Goal: Find specific page/section: Find specific page/section

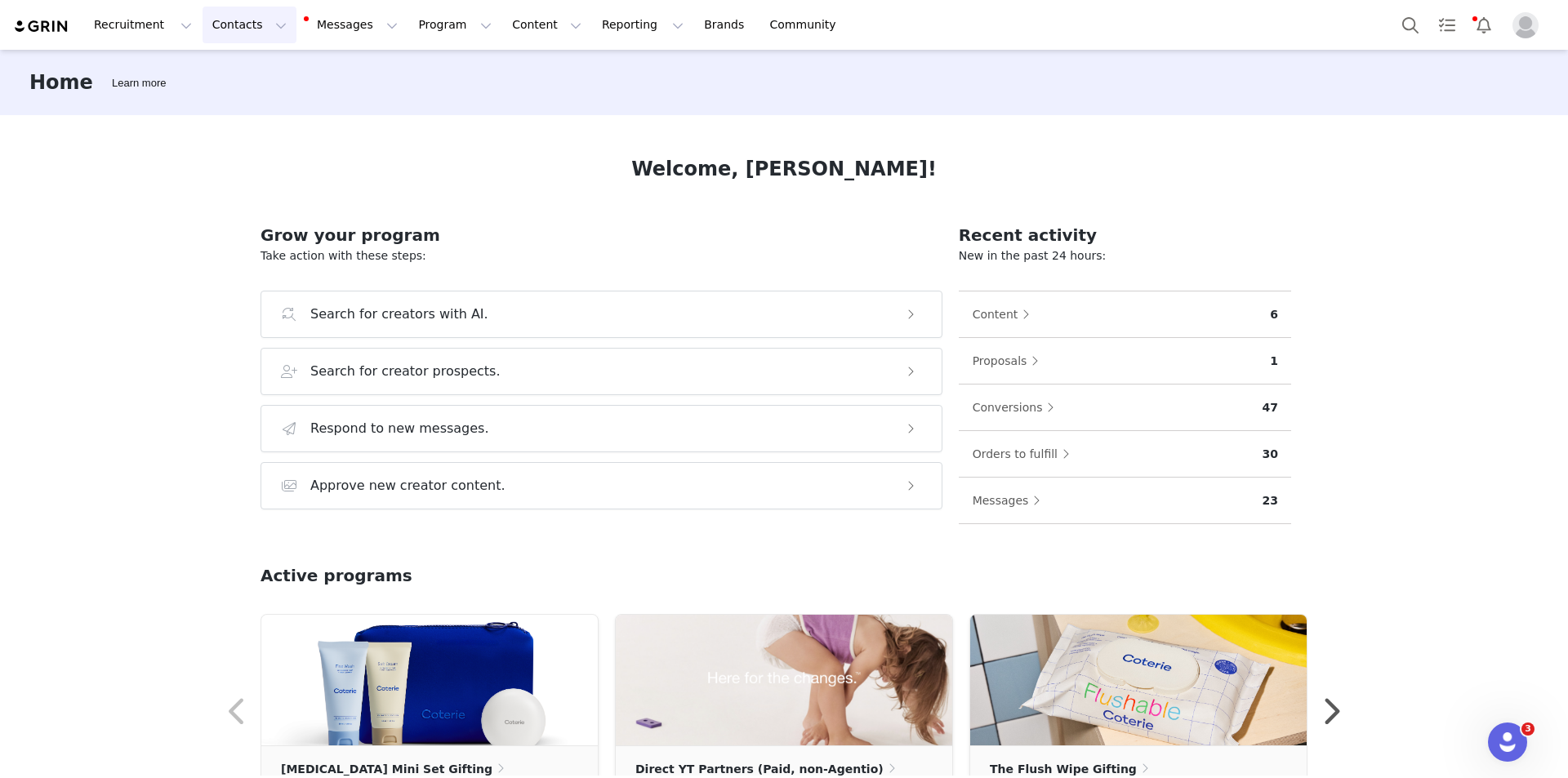
click at [241, 22] on button "Contacts Contacts" at bounding box center [249, 25] width 94 height 37
click at [268, 79] on div "Creators" at bounding box center [251, 72] width 109 height 18
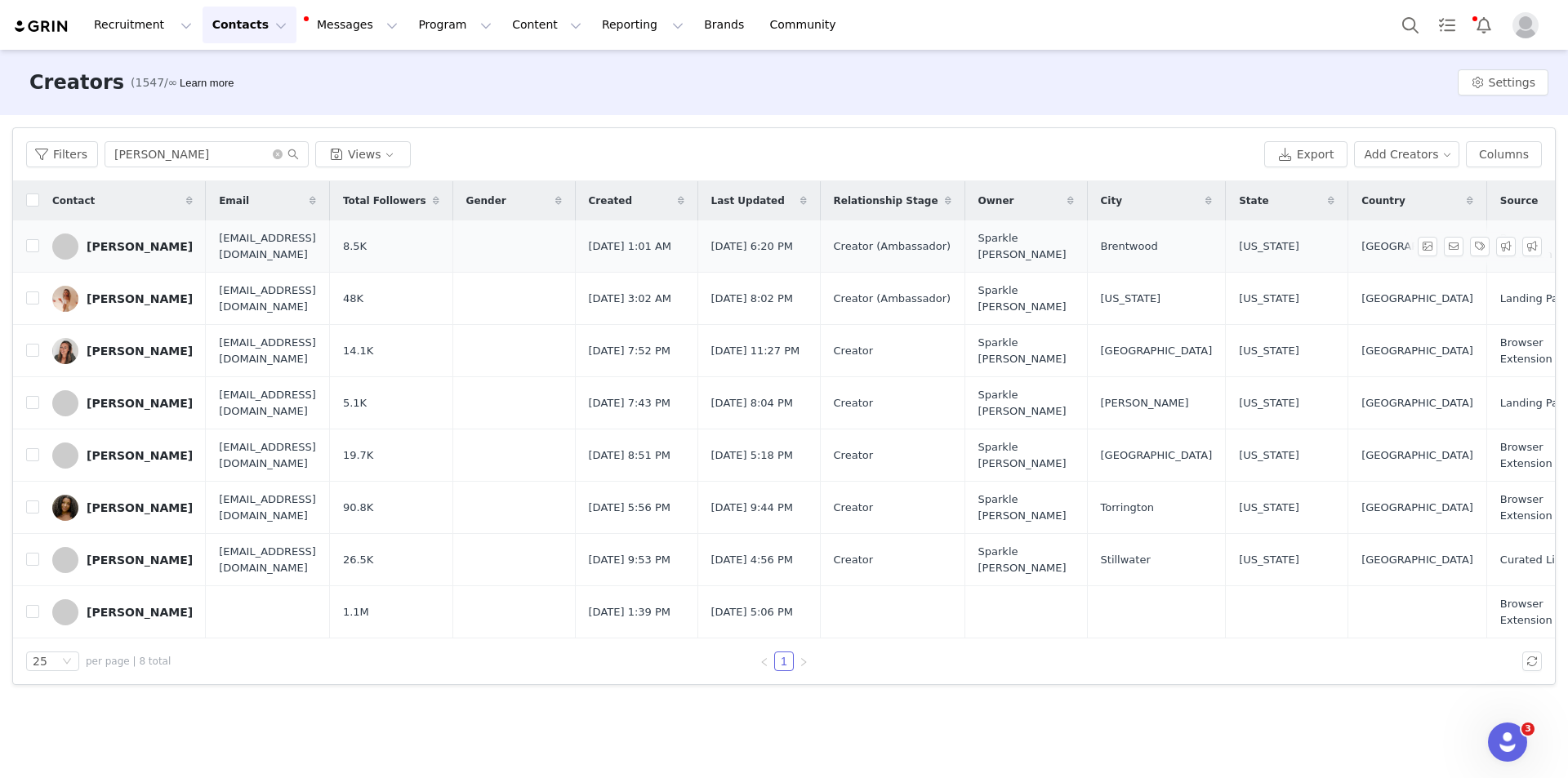
click at [161, 246] on div "[PERSON_NAME]" at bounding box center [139, 247] width 106 height 13
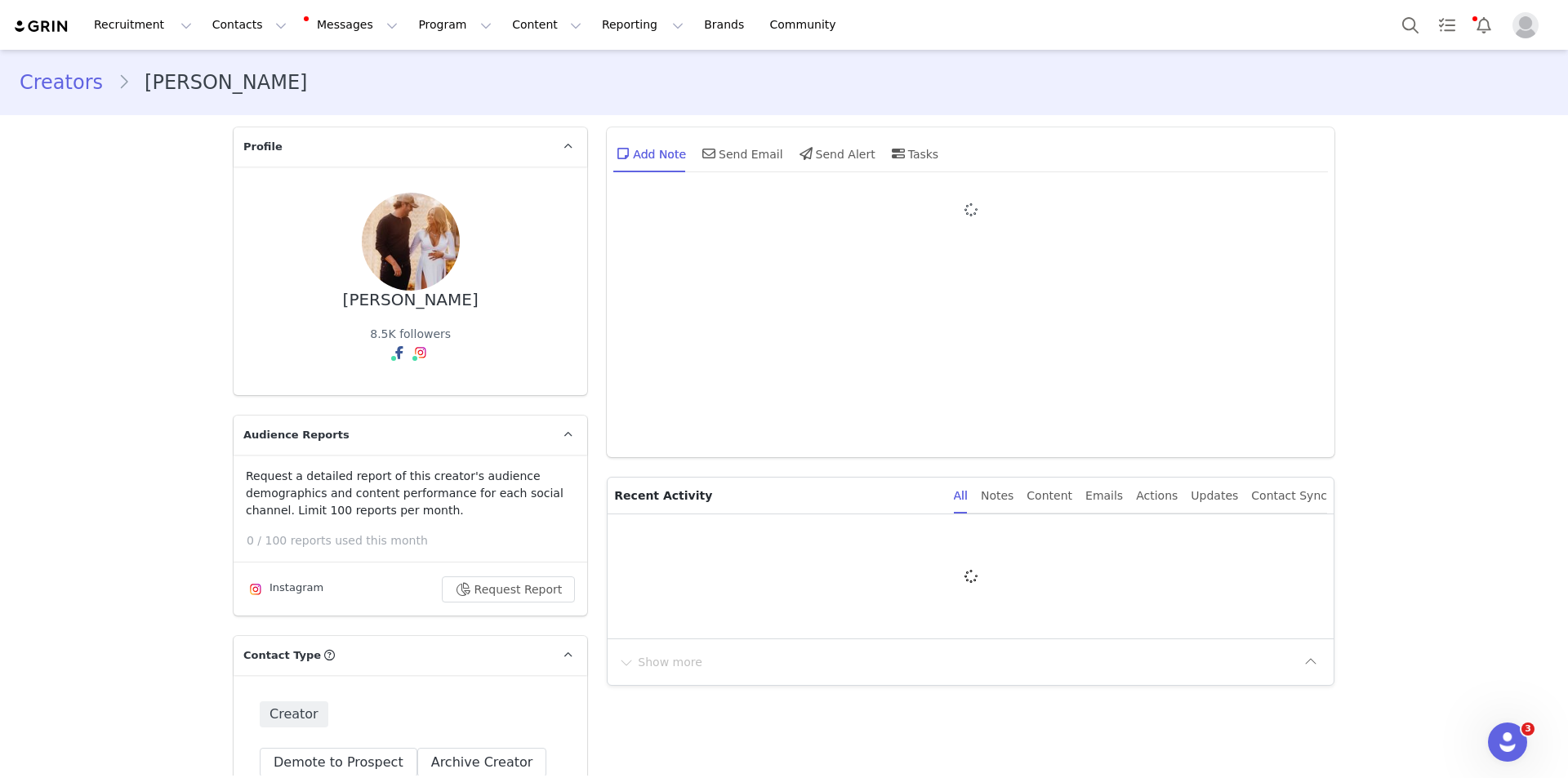
type input "+1 ([GEOGRAPHIC_DATA])"
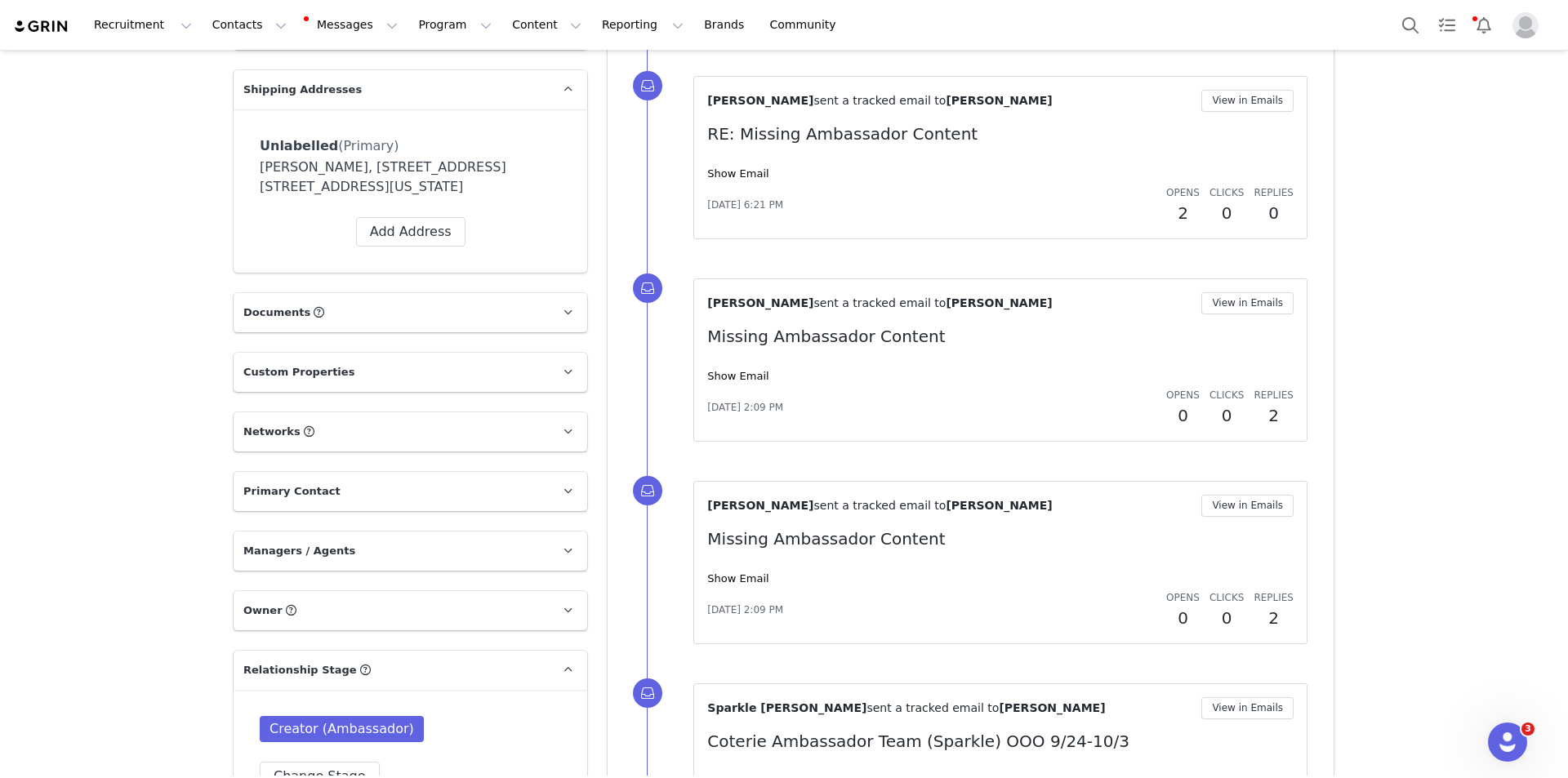
scroll to position [1224, 0]
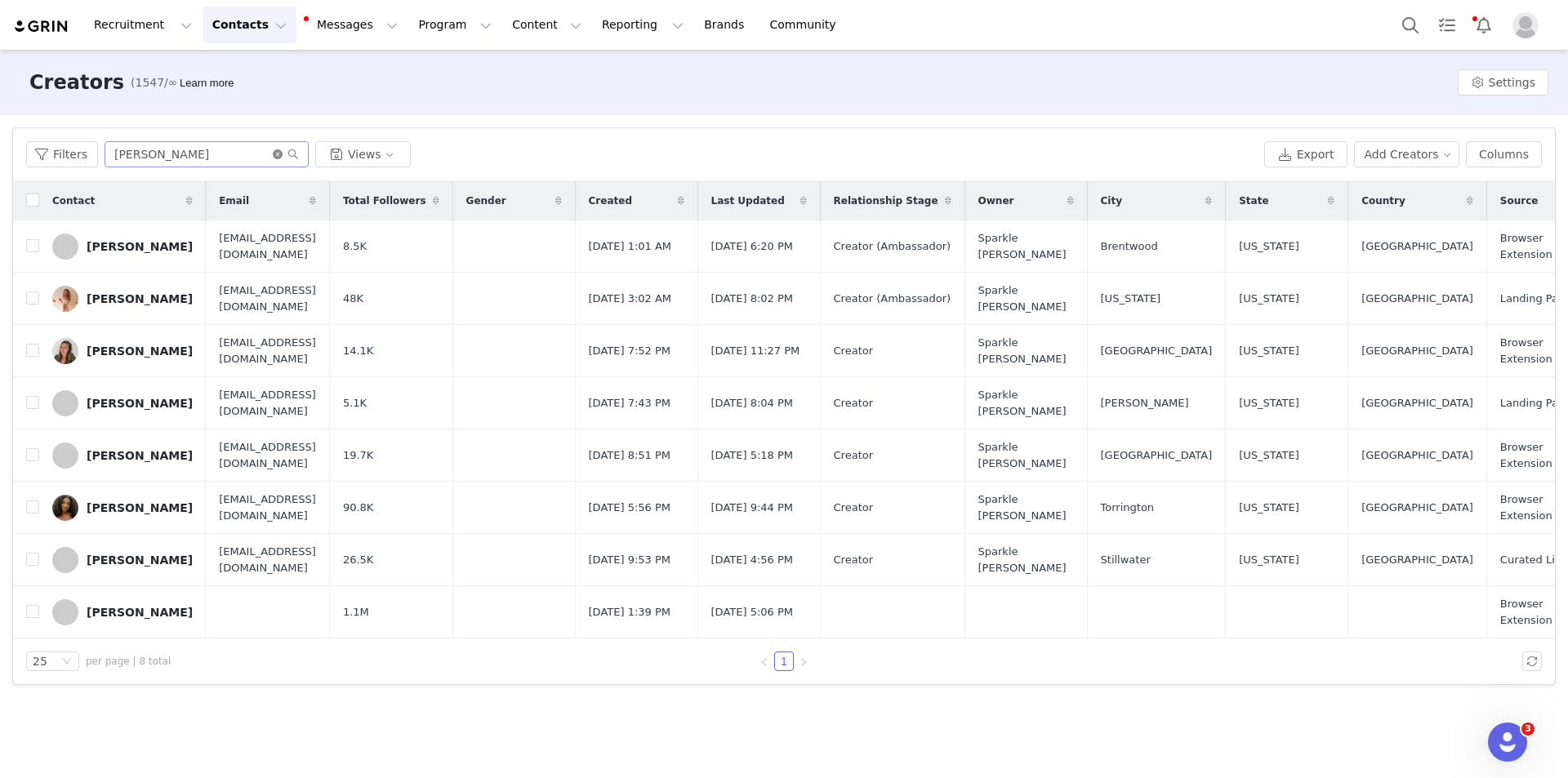
click at [273, 153] on icon "icon: close-circle" at bounding box center [278, 154] width 10 height 10
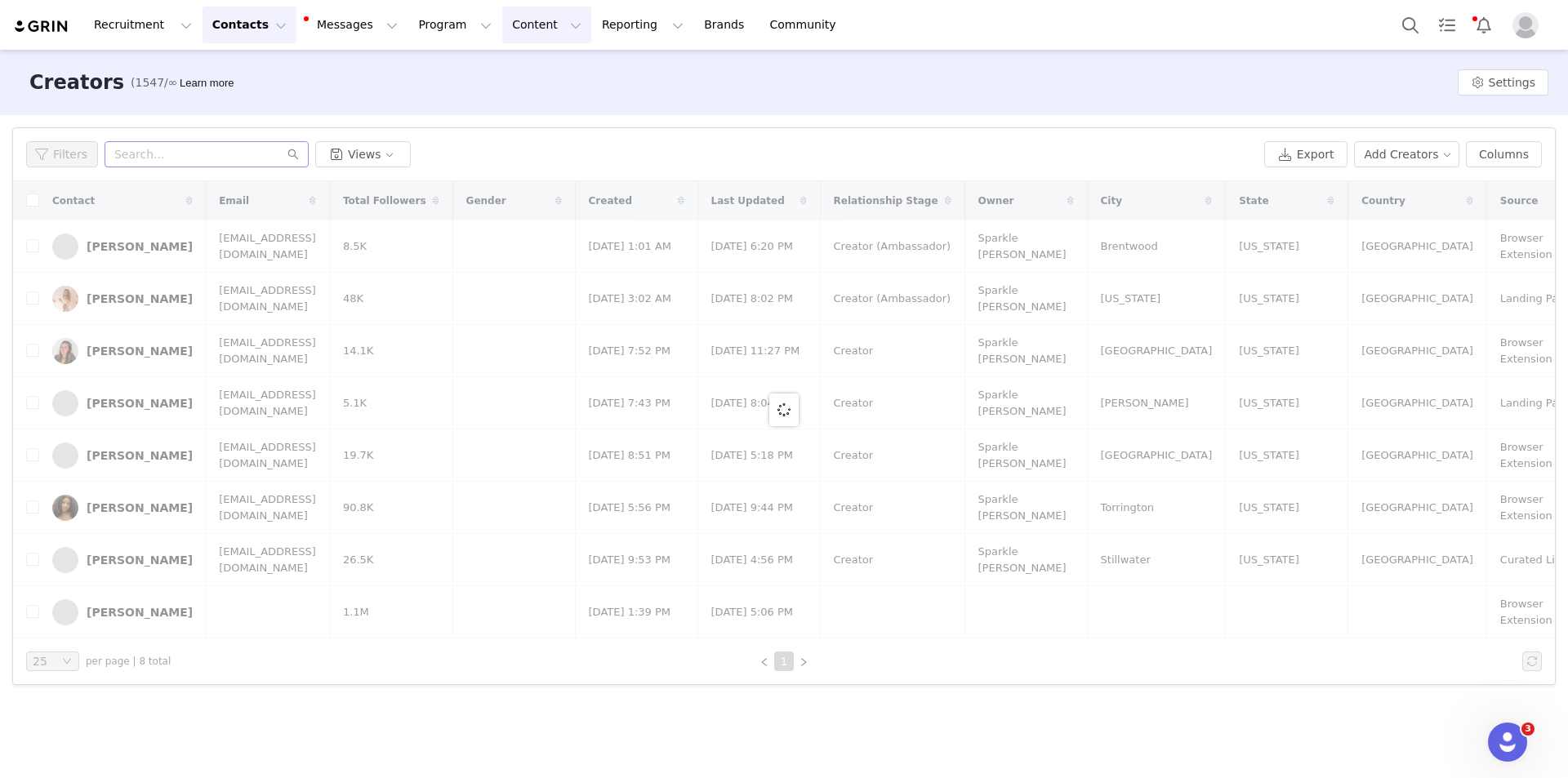
click at [502, 41] on button "Content Content" at bounding box center [546, 25] width 89 height 37
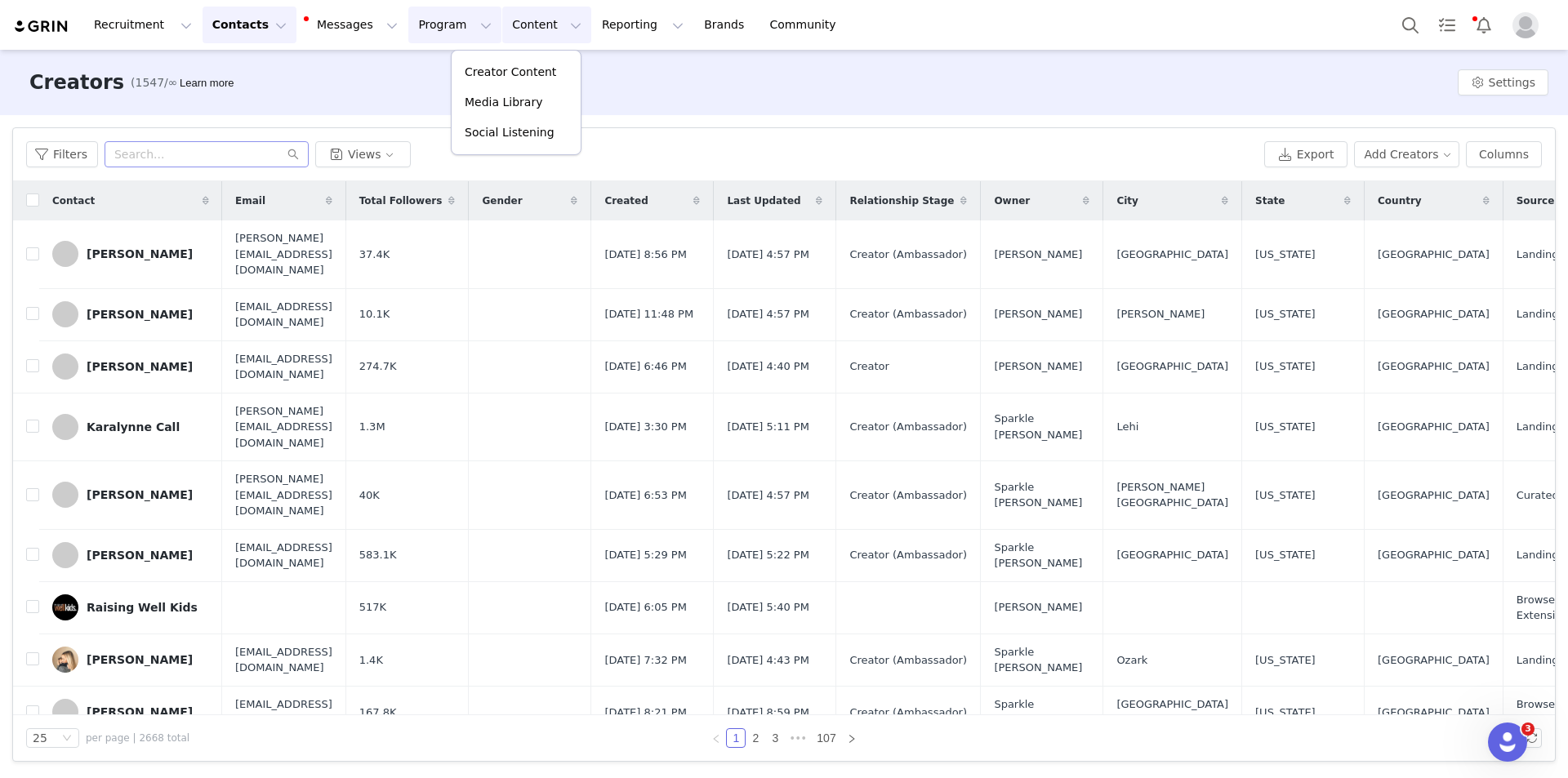
click at [443, 24] on button "Program Program" at bounding box center [455, 25] width 93 height 37
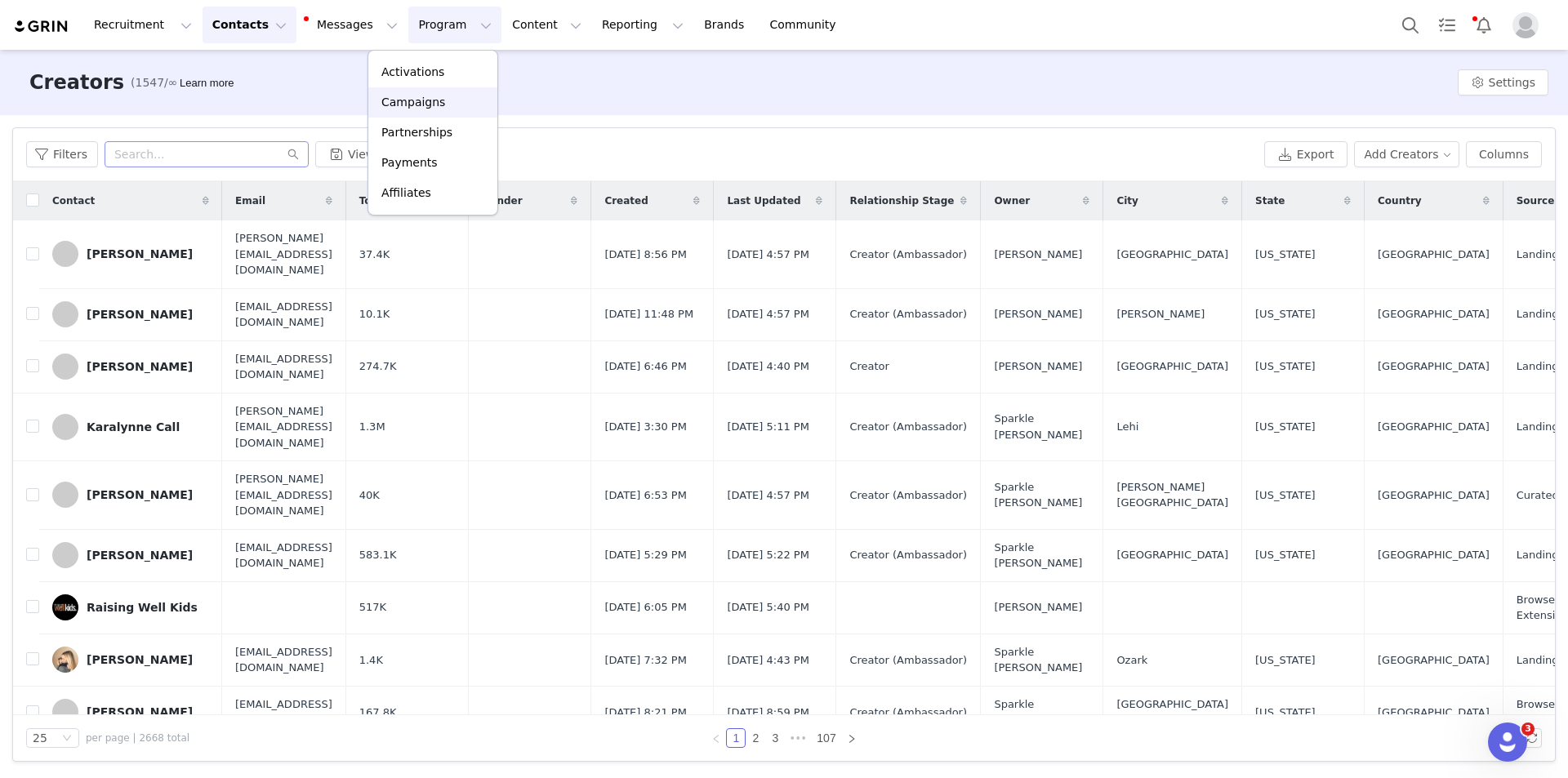
click at [439, 98] on div "Campaigns" at bounding box center [432, 103] width 109 height 18
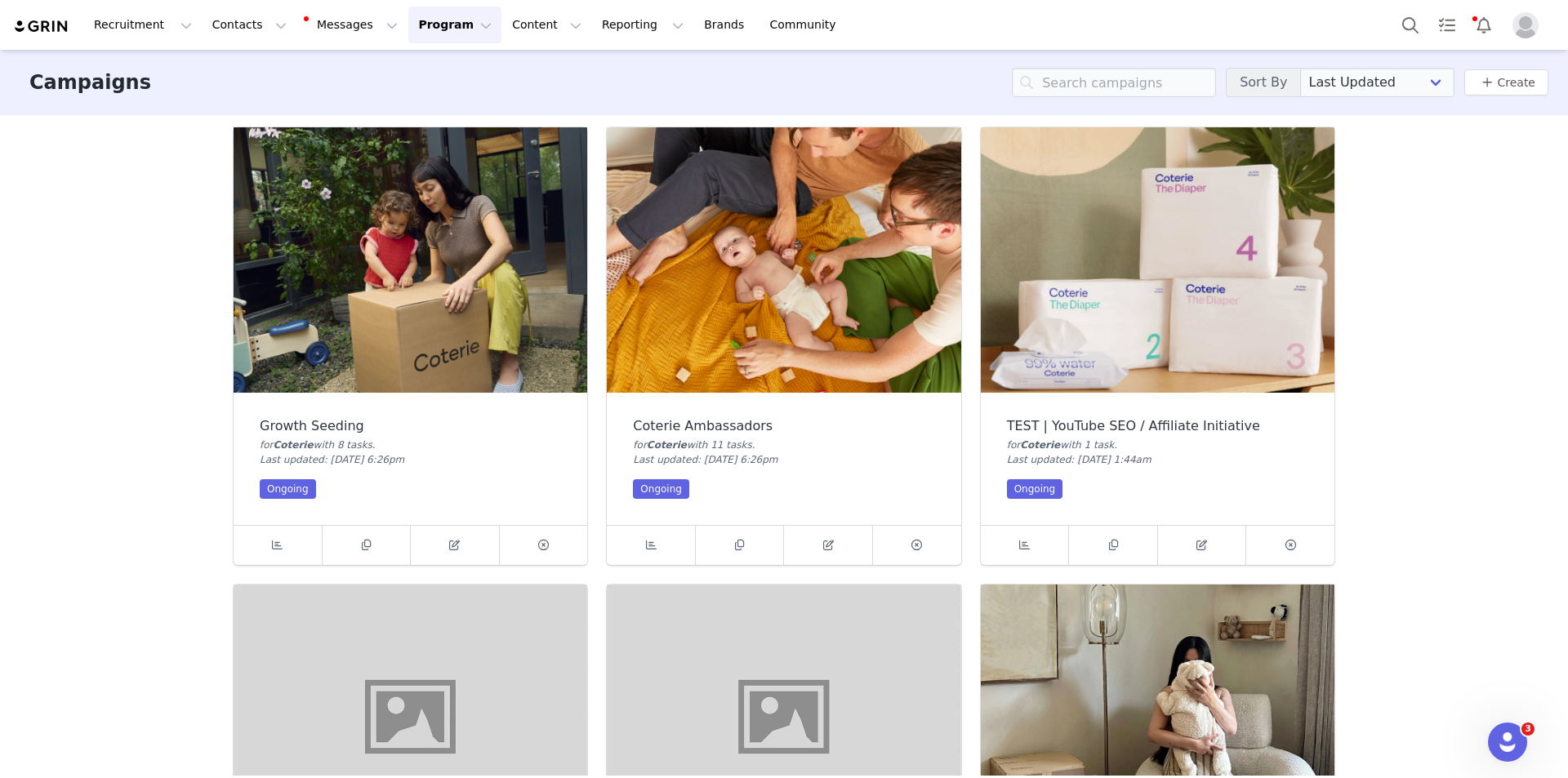
click at [741, 307] on img at bounding box center [783, 260] width 354 height 265
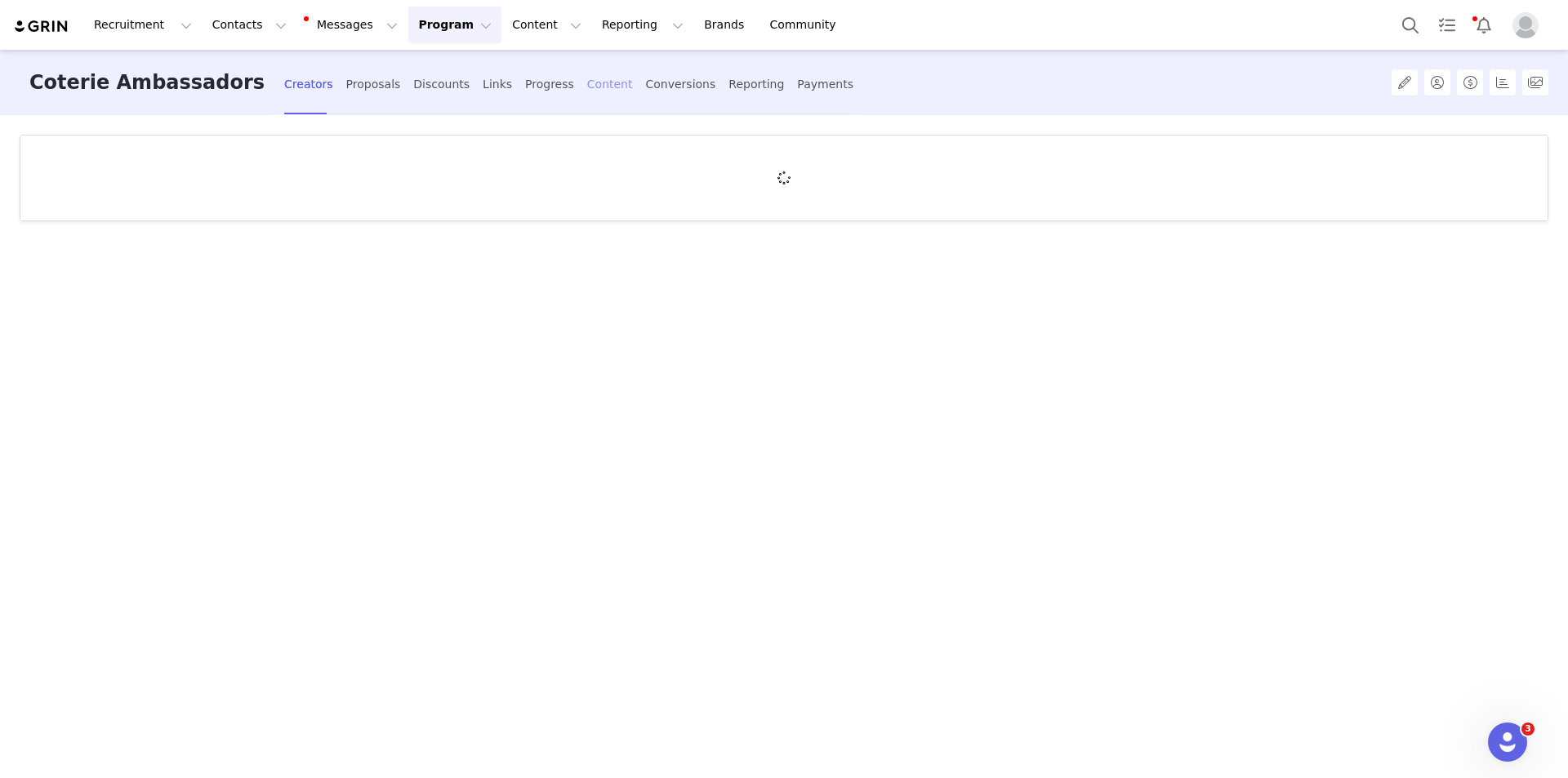
click at [587, 90] on div "Content" at bounding box center [610, 84] width 46 height 43
click at [284, 95] on div "Creators" at bounding box center [309, 84] width 49 height 43
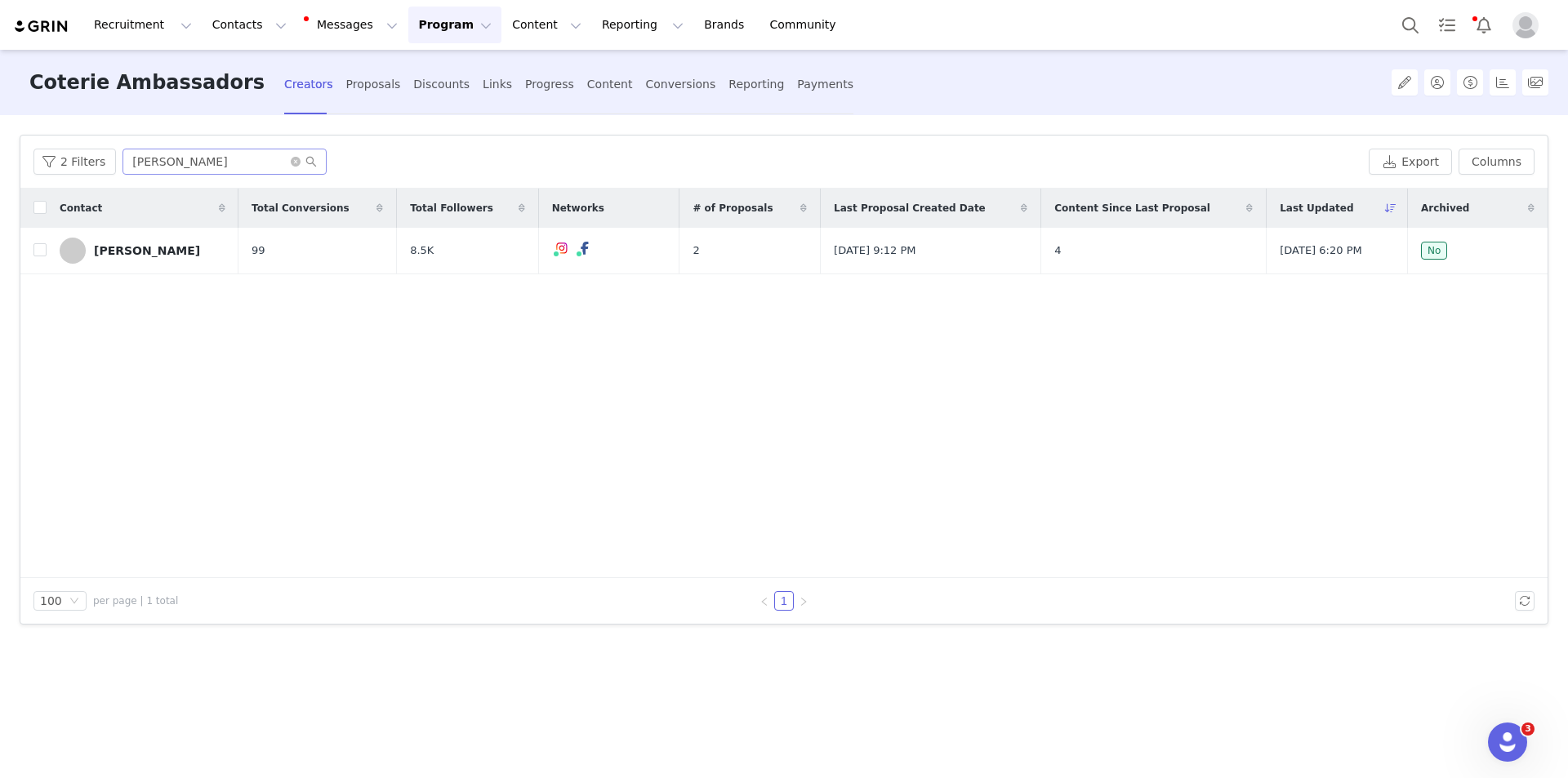
click at [294, 161] on span at bounding box center [304, 162] width 26 height 12
click at [292, 161] on icon "icon: close-circle" at bounding box center [296, 162] width 10 height 10
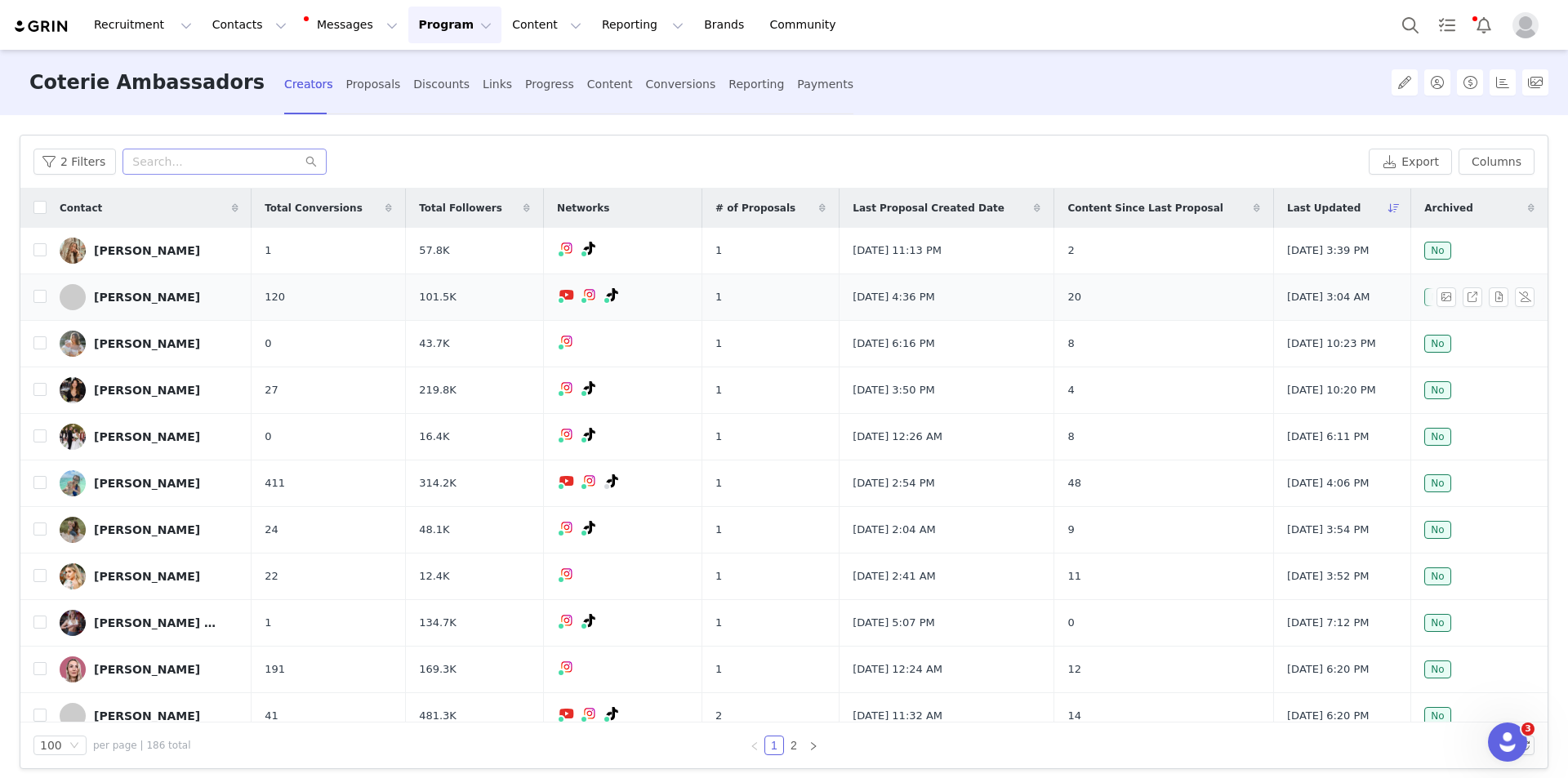
click at [166, 300] on div "Samantha Bagley" at bounding box center [147, 298] width 106 height 13
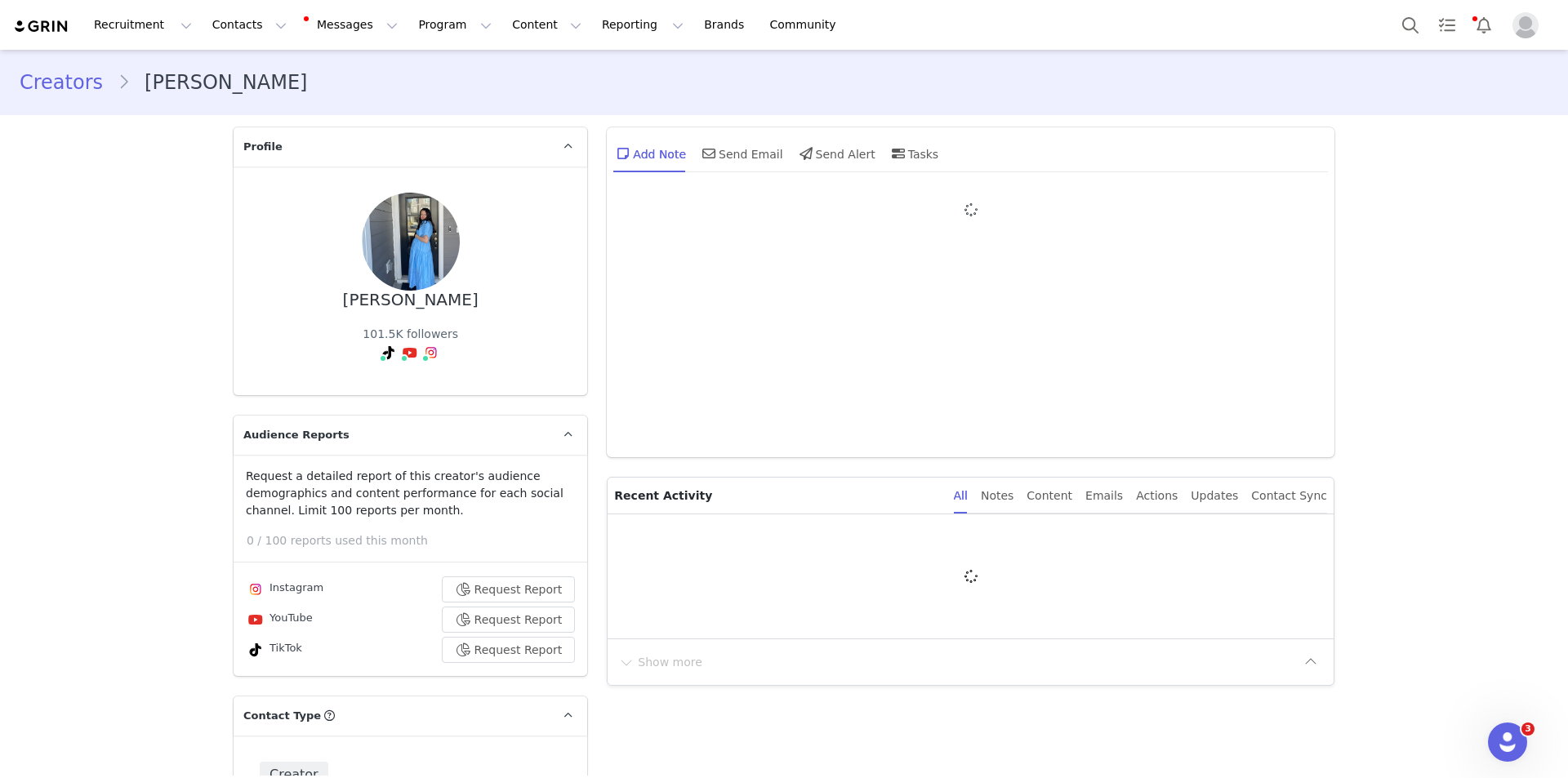
type input "+1 ([GEOGRAPHIC_DATA])"
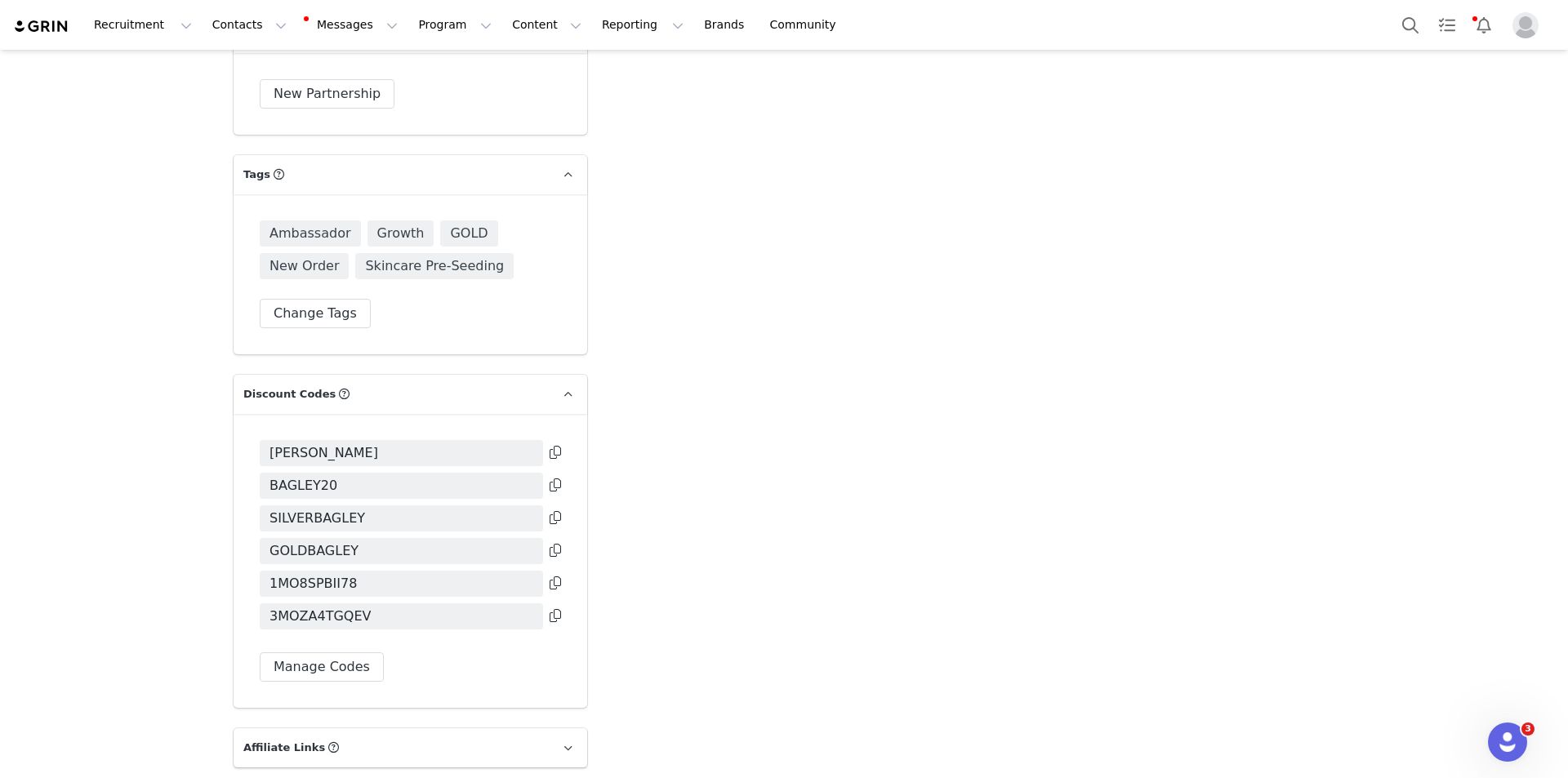
scroll to position [2993, 0]
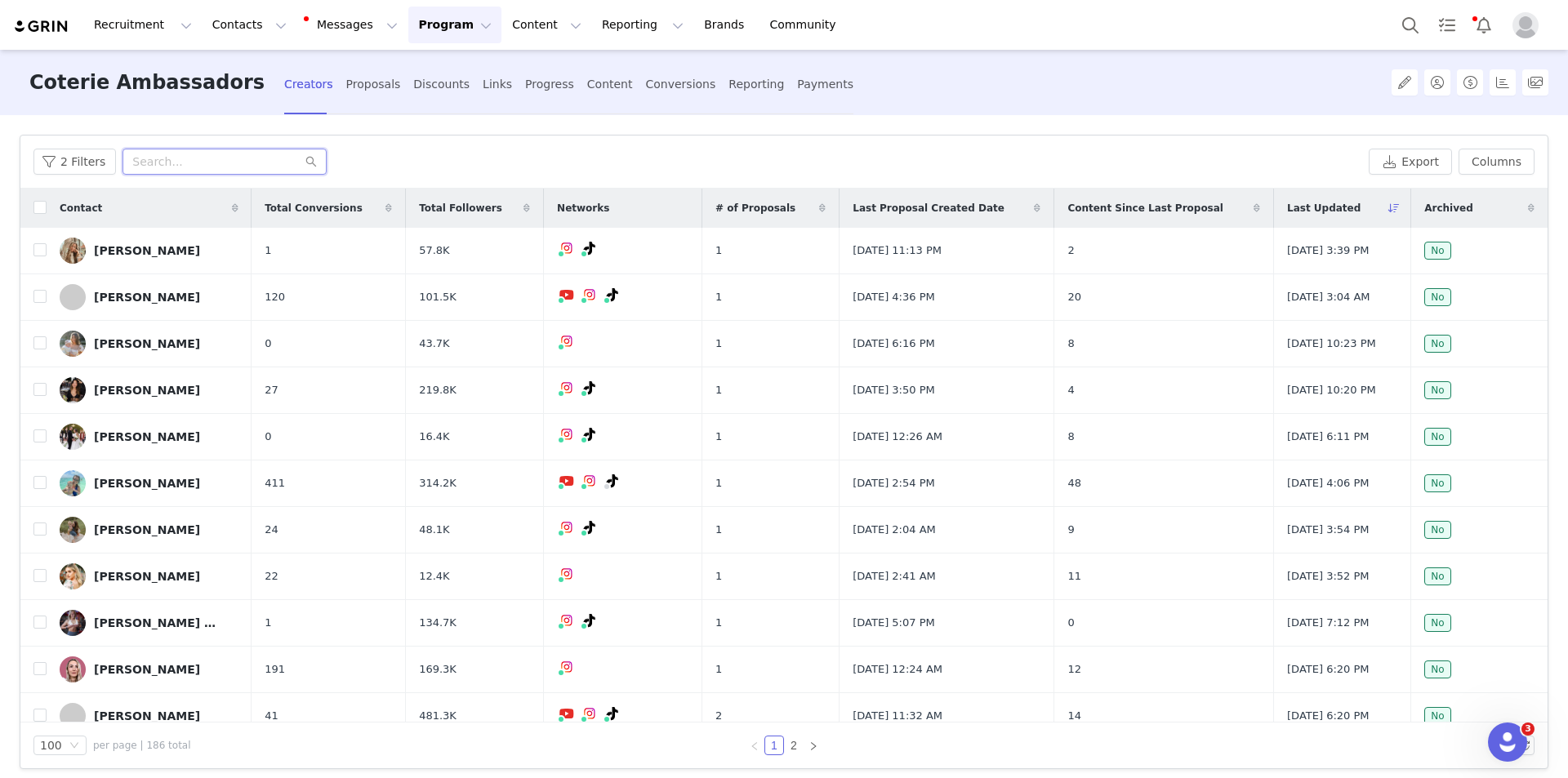
click at [183, 153] on input "text" at bounding box center [224, 161] width 204 height 26
click at [174, 160] on input "text" at bounding box center [224, 161] width 204 height 26
paste input "[EMAIL_ADDRESS][DOMAIN_NAME]"
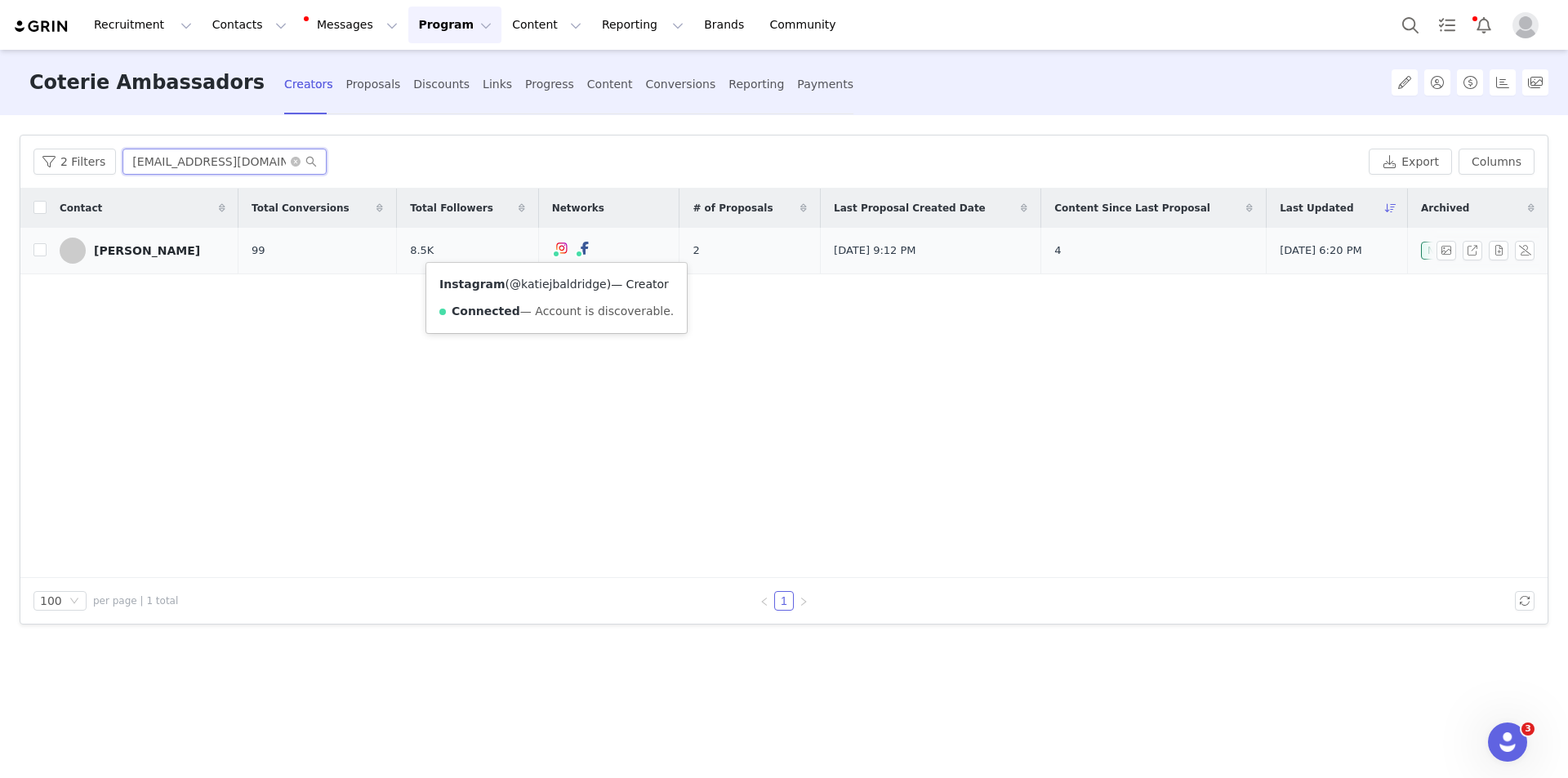
type input "[EMAIL_ADDRESS][DOMAIN_NAME]"
click at [552, 284] on link "@katiejbaldridge" at bounding box center [558, 284] width 97 height 13
click at [134, 244] on div "[PERSON_NAME]" at bounding box center [147, 251] width 106 height 13
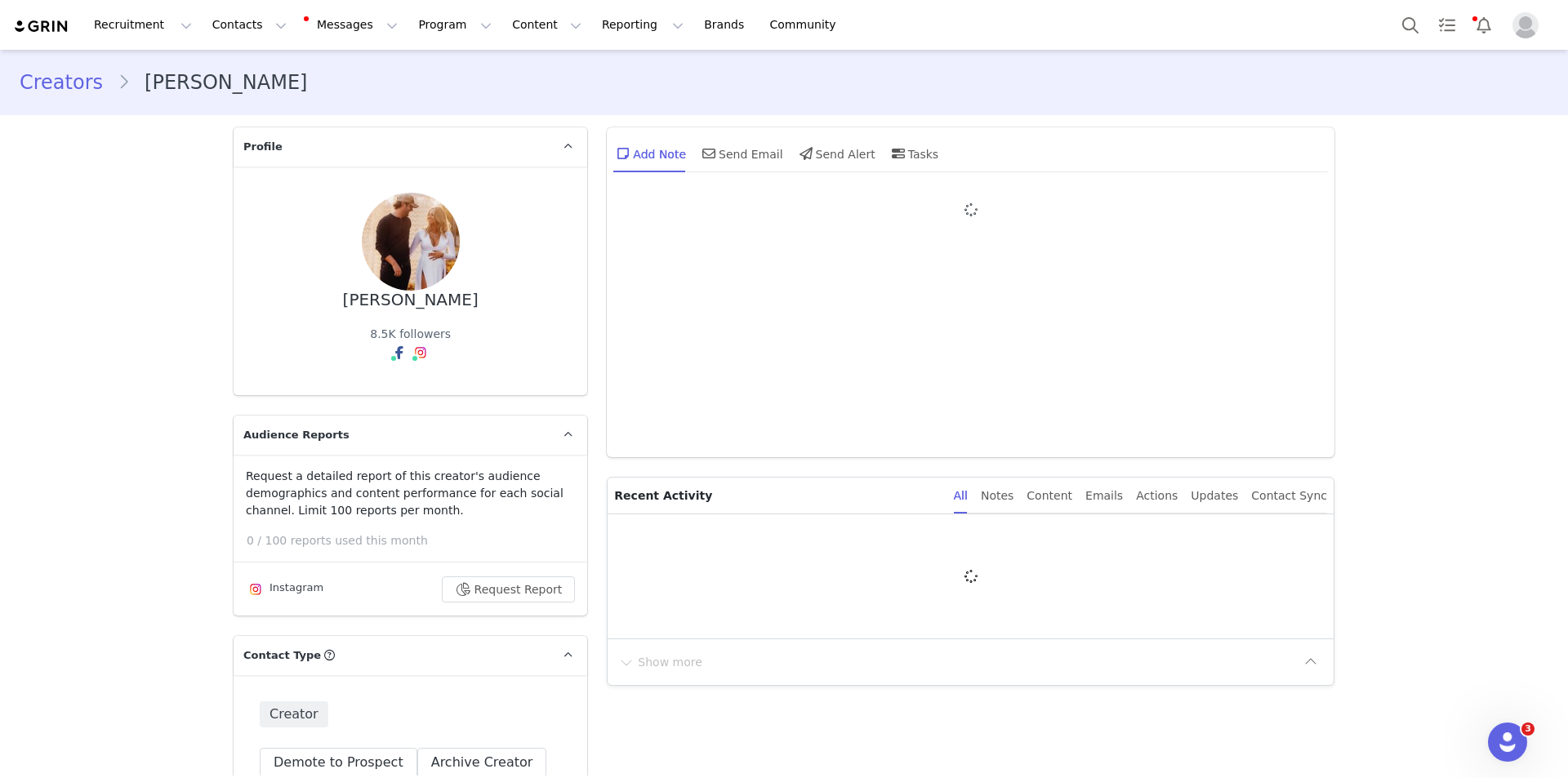
type input "+1 ([GEOGRAPHIC_DATA])"
